Goal: Task Accomplishment & Management: Manage account settings

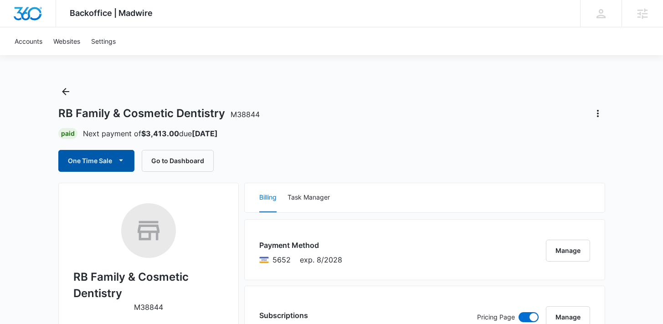
click at [123, 163] on icon "button" at bounding box center [121, 160] width 10 height 10
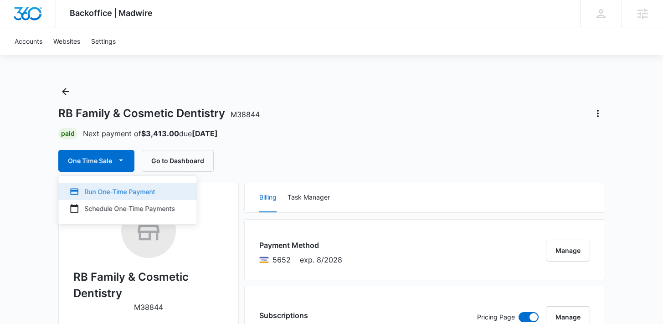
click at [129, 189] on div "Run One-Time Payment" at bounding box center [122, 192] width 105 height 10
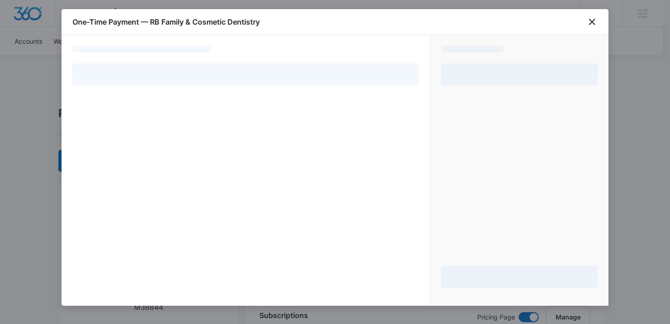
select select "card_1OS5e0A4n8RTgNjUrJX31GhD"
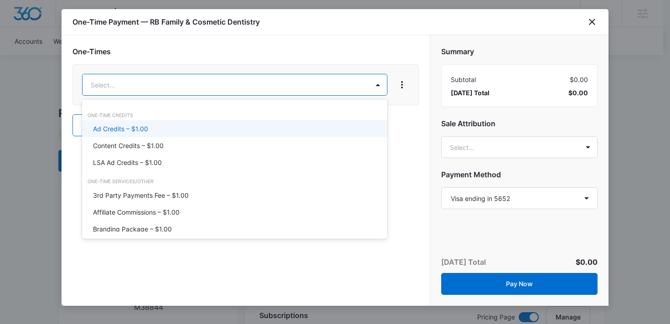
click at [142, 123] on div "Ad Credits – $1.00" at bounding box center [234, 128] width 305 height 17
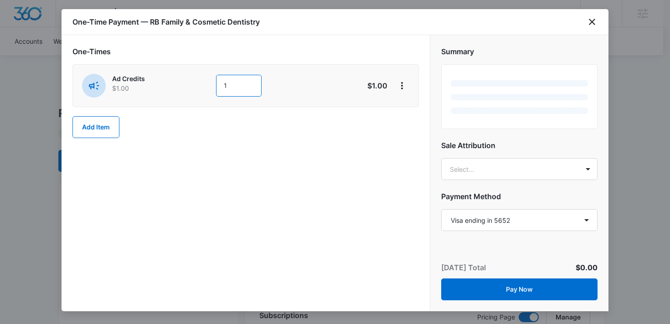
drag, startPoint x: 232, startPoint y: 89, endPoint x: 213, endPoint y: 86, distance: 19.0
click at [213, 86] on div "Ad Credits $1.00 1" at bounding box center [213, 86] width 262 height 24
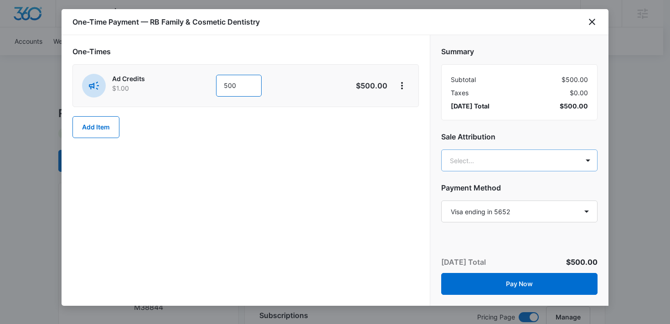
type input "500"
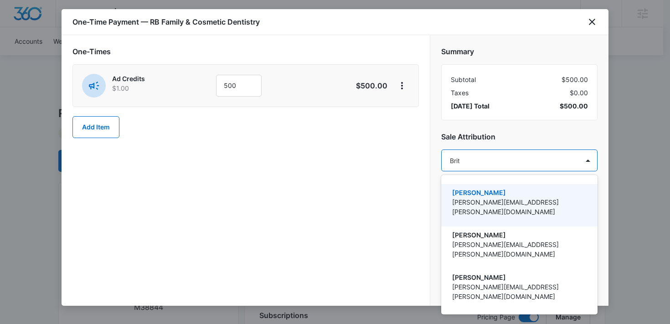
type input "[PERSON_NAME]"
click at [553, 200] on p "[PERSON_NAME][EMAIL_ADDRESS][PERSON_NAME][DOMAIN_NAME]" at bounding box center [518, 206] width 133 height 19
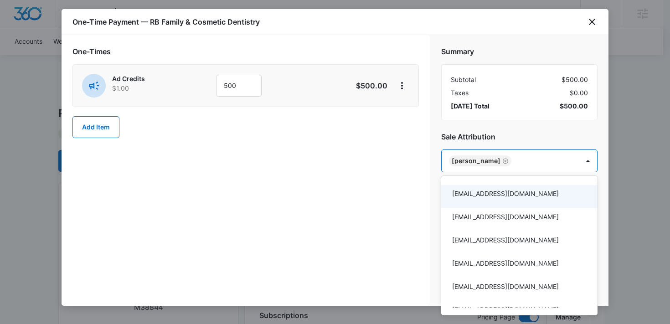
click at [339, 183] on div at bounding box center [335, 162] width 670 height 324
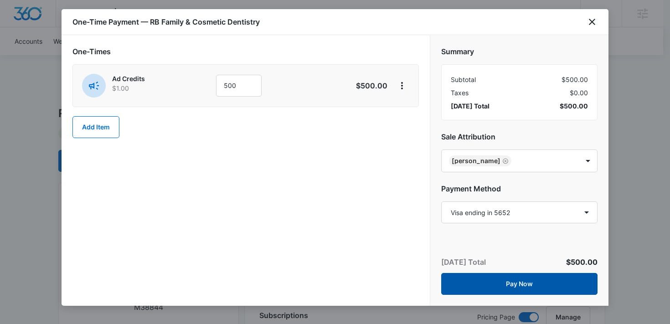
click at [500, 287] on button "Pay Now" at bounding box center [519, 284] width 156 height 22
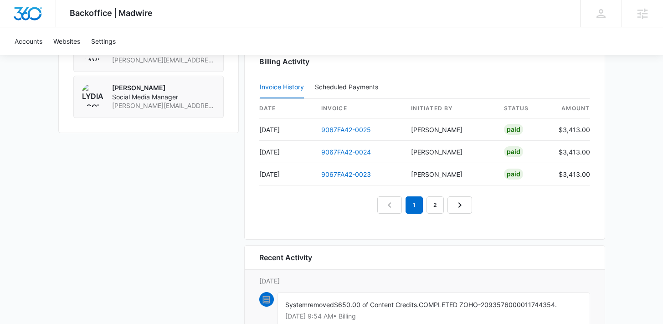
scroll to position [950, 0]
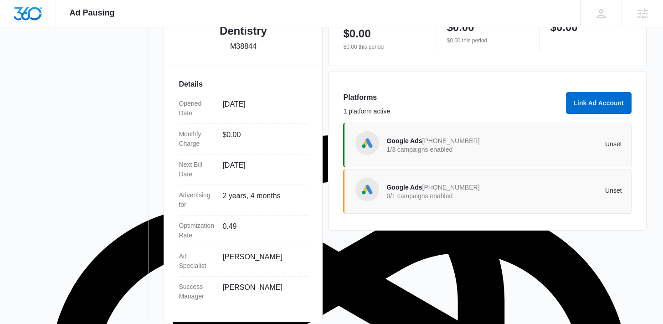
scroll to position [241, 0]
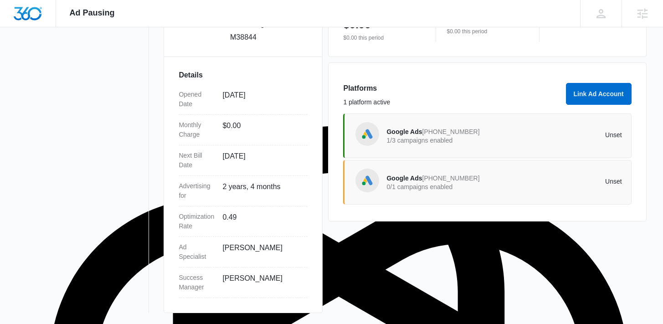
click at [440, 126] on div "Google Ads [PHONE_NUMBER] 1/3 campaigns enabled" at bounding box center [445, 135] width 118 height 19
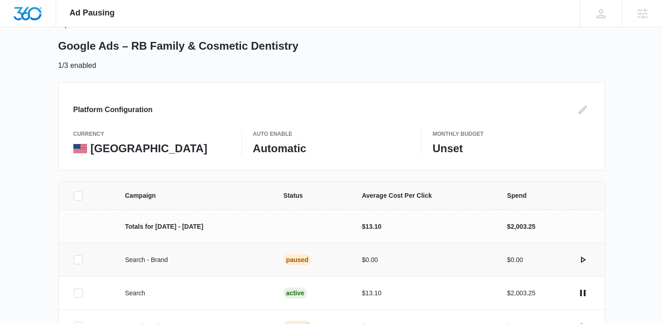
scroll to position [72, 0]
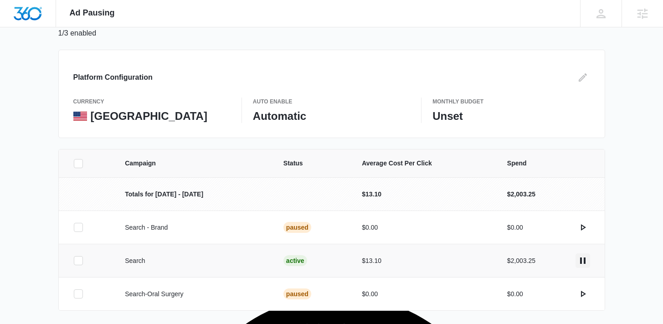
click at [578, 259] on icon "actions.pause" at bounding box center [582, 260] width 11 height 11
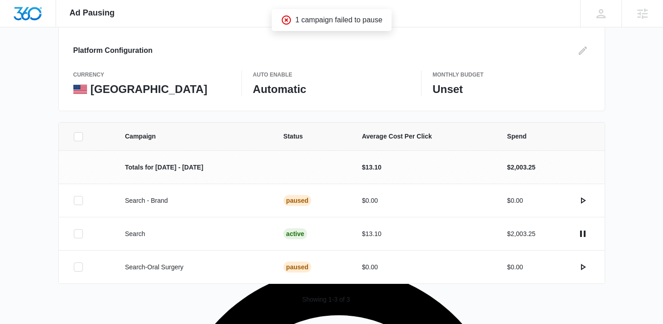
scroll to position [101, 0]
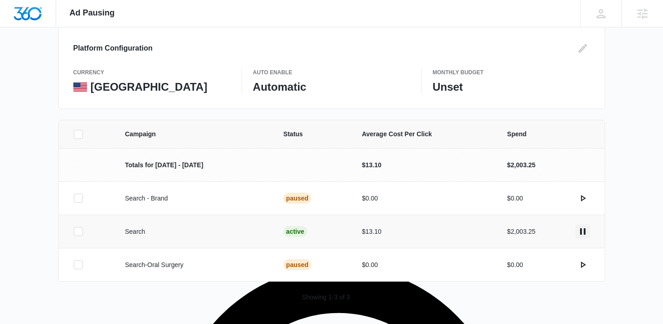
click at [585, 230] on icon "actions.pause" at bounding box center [582, 231] width 5 height 6
